Goal: Information Seeking & Learning: Learn about a topic

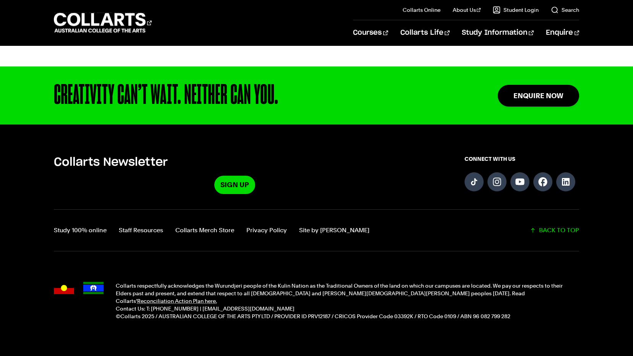
scroll to position [994, 0]
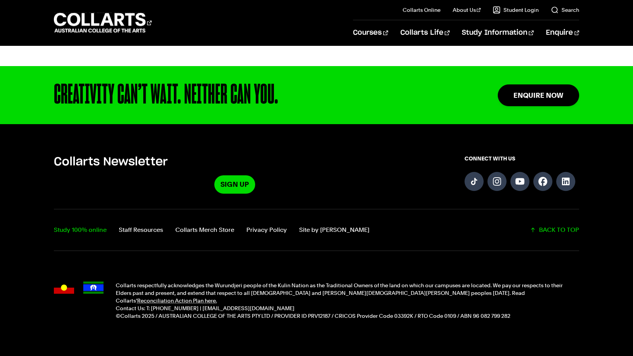
click at [74, 225] on link "Study 100% online" at bounding box center [80, 230] width 53 height 11
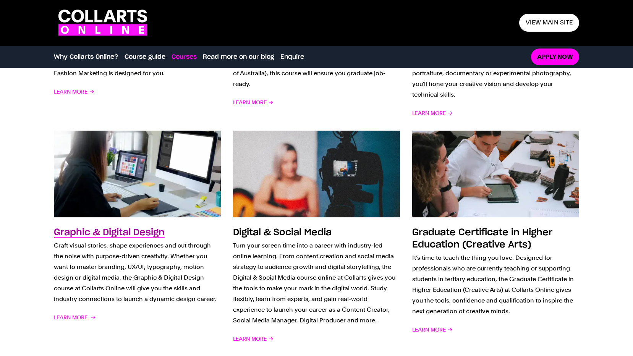
scroll to position [726, 0]
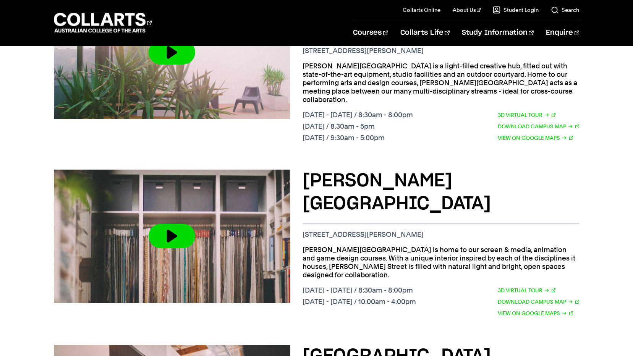
scroll to position [420, 0]
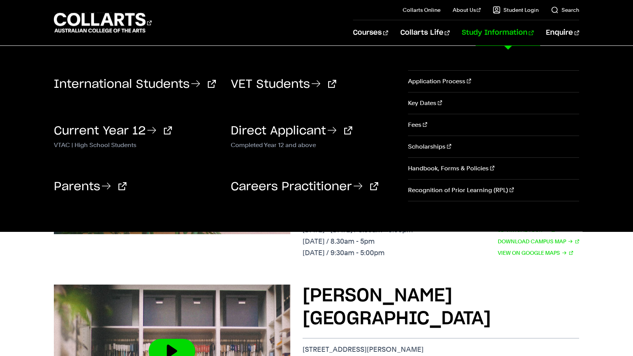
click at [497, 33] on link "Study Information" at bounding box center [498, 32] width 72 height 25
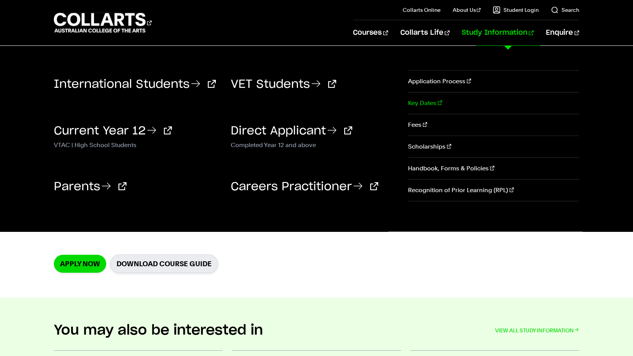
click at [428, 104] on link "Key Dates" at bounding box center [493, 102] width 171 height 21
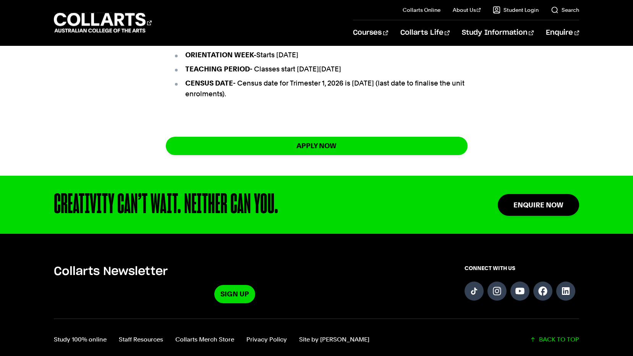
scroll to position [612, 0]
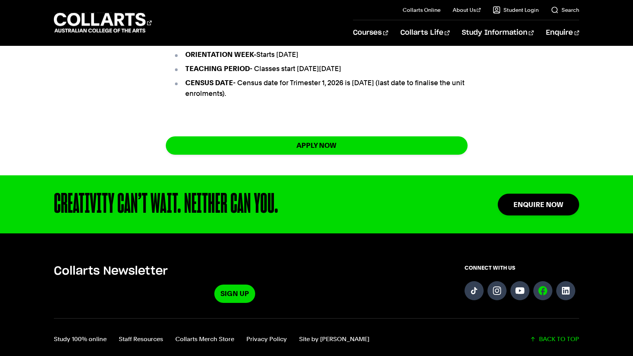
click at [543, 300] on link "Follow us on Facebook" at bounding box center [543, 290] width 19 height 19
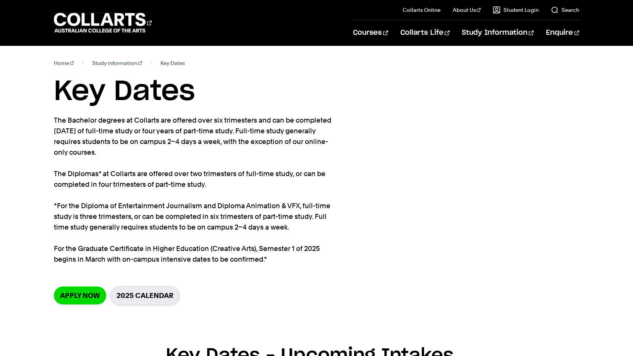
scroll to position [0, 0]
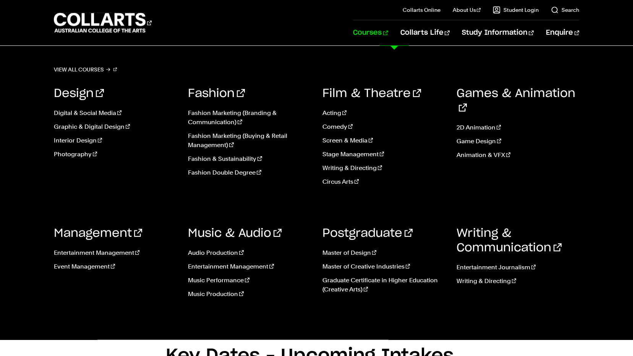
click at [388, 28] on link "Courses" at bounding box center [370, 32] width 35 height 25
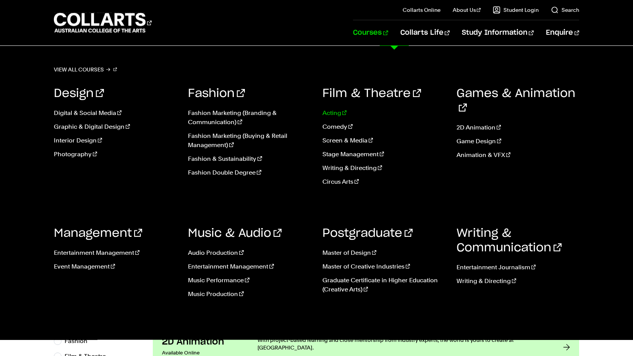
click at [333, 114] on link "Acting" at bounding box center [384, 113] width 123 height 9
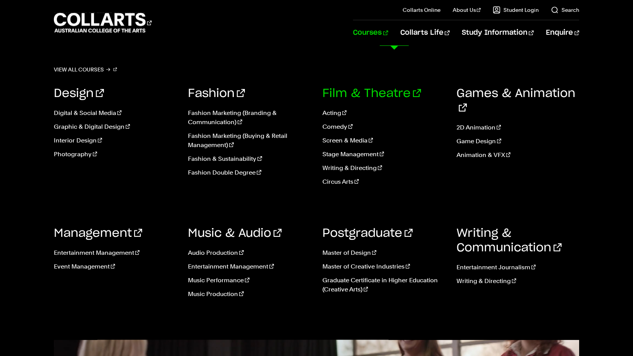
click at [366, 91] on link "Film & Theatre" at bounding box center [372, 93] width 99 height 11
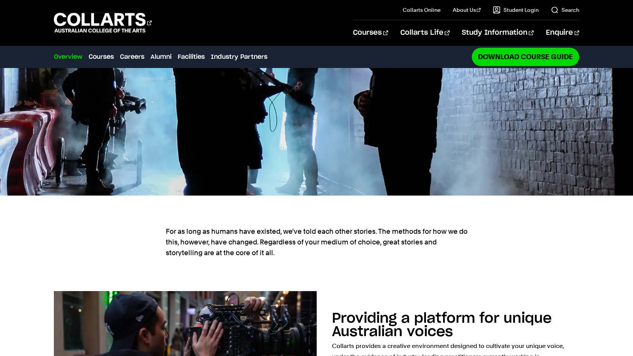
scroll to position [306, 0]
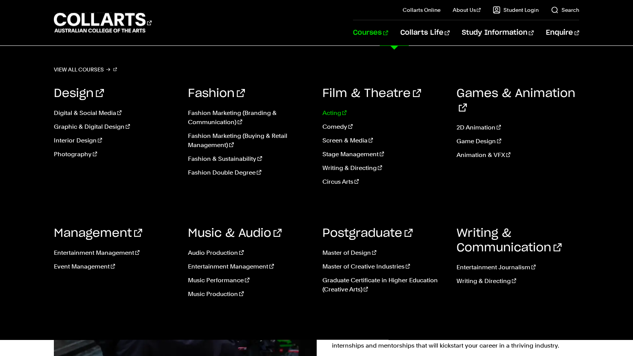
click at [335, 113] on link "Acting" at bounding box center [384, 113] width 123 height 9
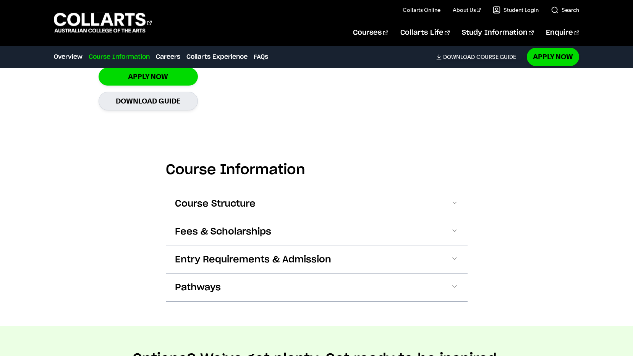
scroll to position [650, 0]
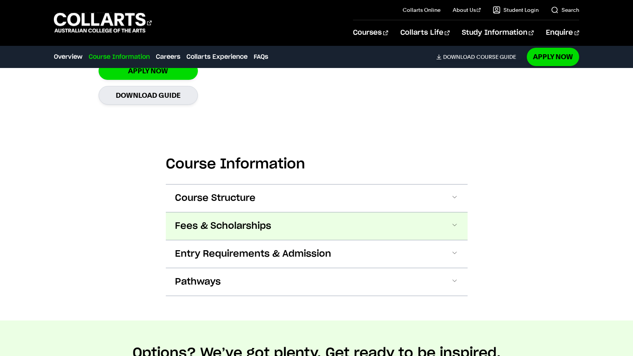
click at [220, 223] on span "Fees & Scholarships" at bounding box center [223, 226] width 96 height 12
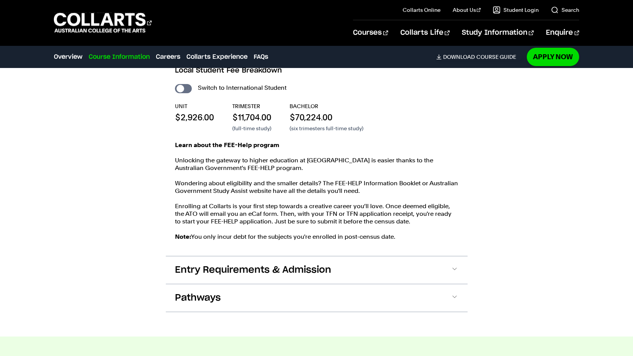
scroll to position [832, 0]
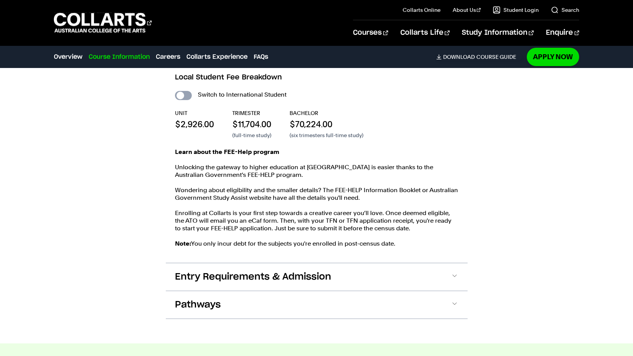
click at [189, 96] on input "International Student" at bounding box center [183, 95] width 17 height 9
checkbox input "true"
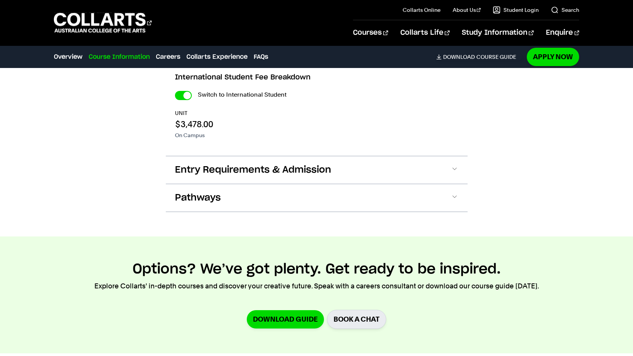
scroll to position [725, 0]
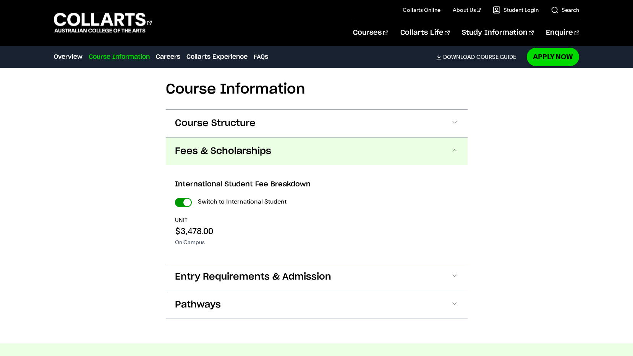
click at [0, 0] on input "International Student" at bounding box center [0, 0] width 0 height 0
checkbox input "false"
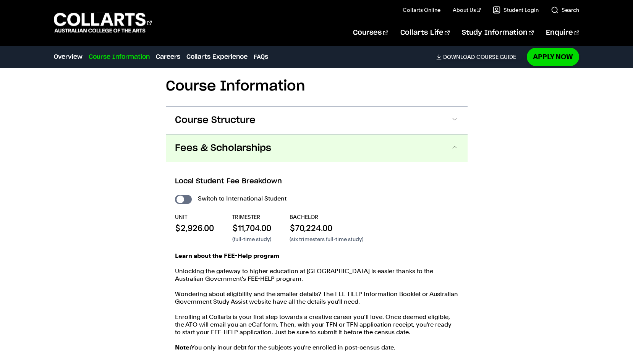
scroll to position [717, 0]
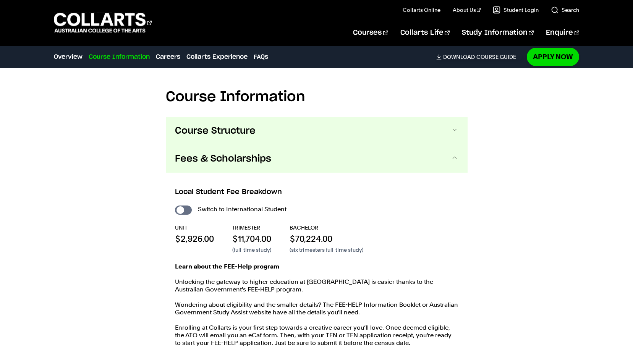
click at [200, 130] on span "Course Structure" at bounding box center [215, 131] width 81 height 12
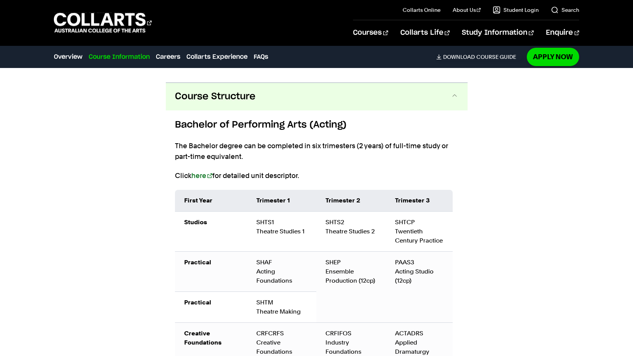
scroll to position [766, 0]
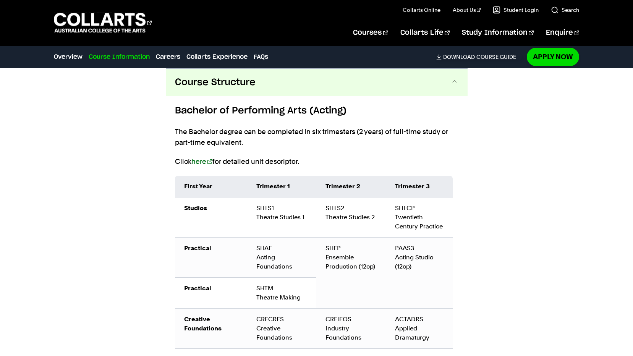
click at [207, 86] on span "Course Structure" at bounding box center [215, 82] width 81 height 12
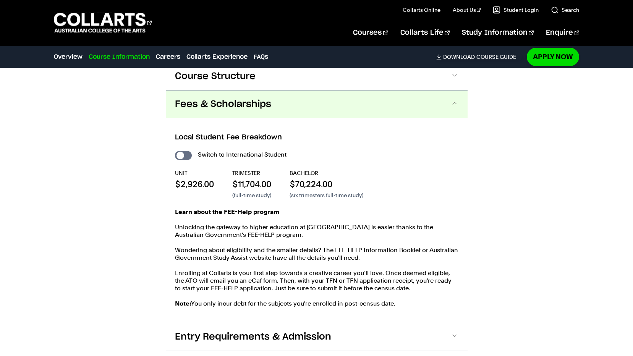
scroll to position [727, 0]
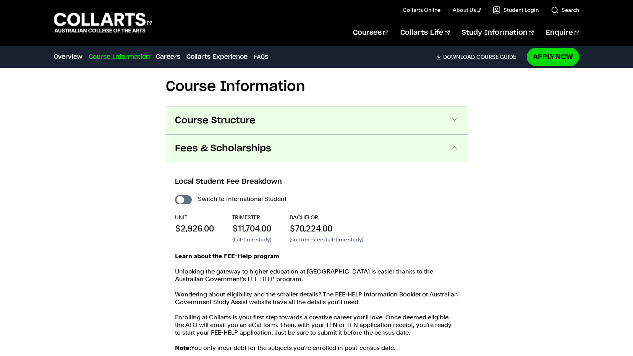
click at [216, 124] on span "Course Structure" at bounding box center [215, 121] width 81 height 12
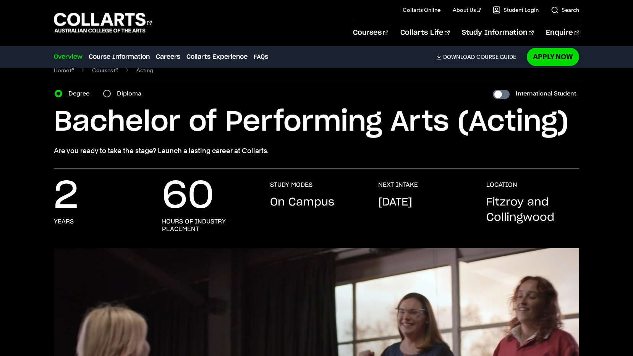
scroll to position [1, 0]
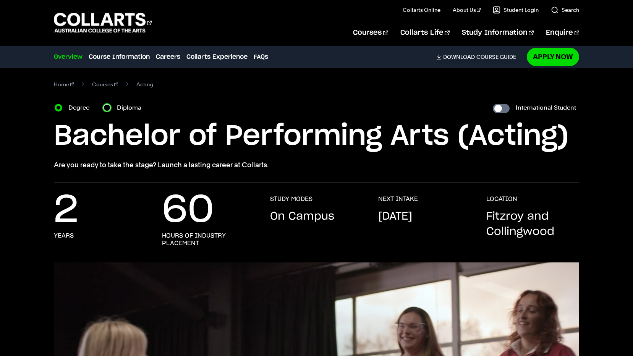
click at [108, 107] on input "Diploma" at bounding box center [107, 108] width 8 height 8
radio input "true"
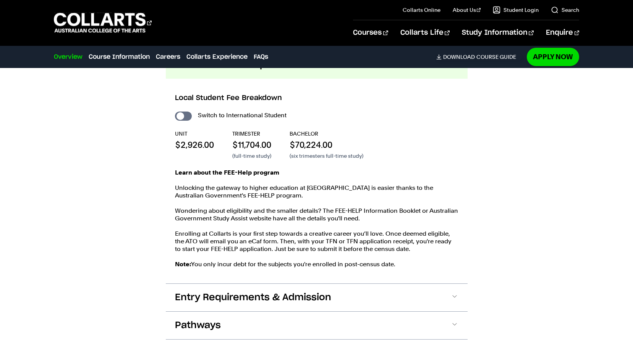
scroll to position [1110, 0]
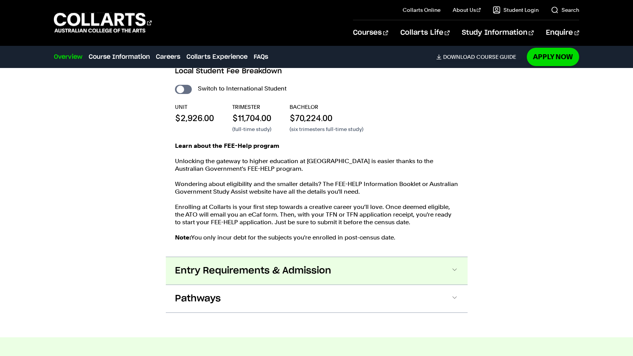
click at [0, 0] on span "Entry Requirements & Admission" at bounding box center [0, 0] width 0 height 0
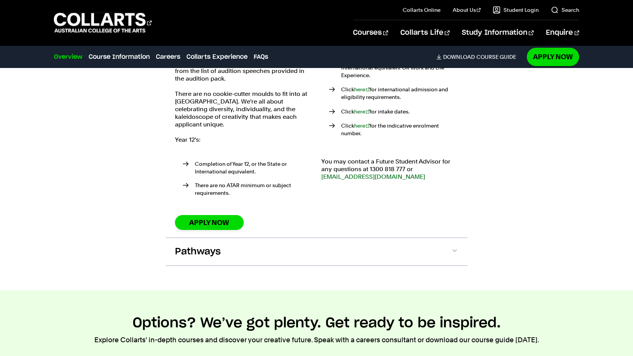
scroll to position [1413, 0]
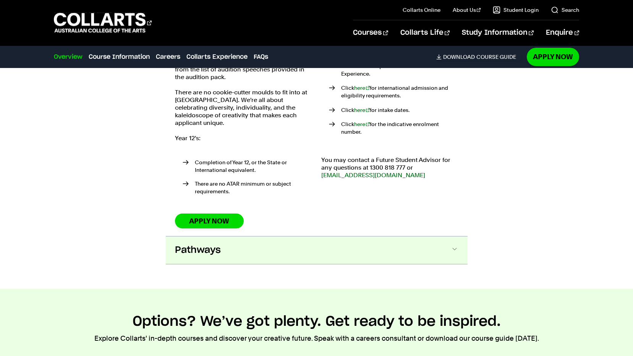
click at [0, 0] on span "Pathways" at bounding box center [0, 0] width 0 height 0
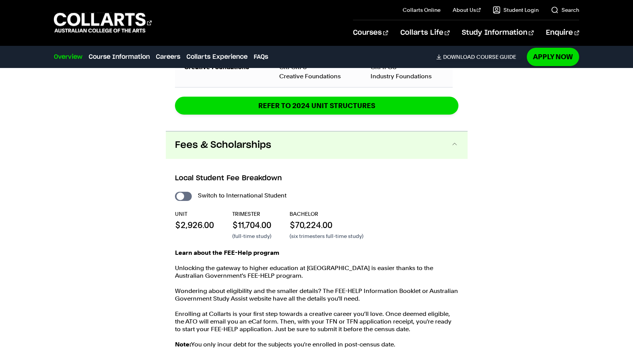
scroll to position [999, 0]
